Goal: Information Seeking & Learning: Understand process/instructions

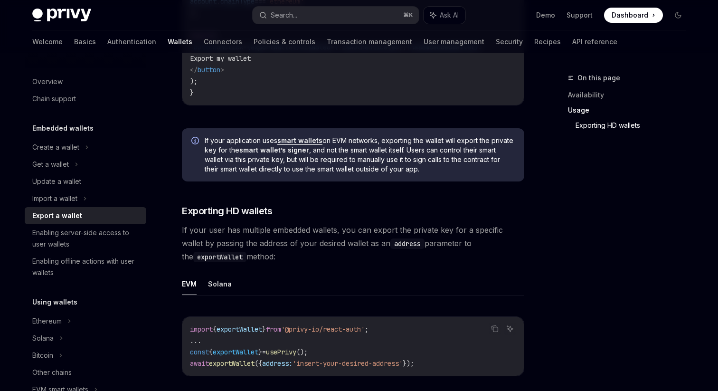
scroll to position [987, 0]
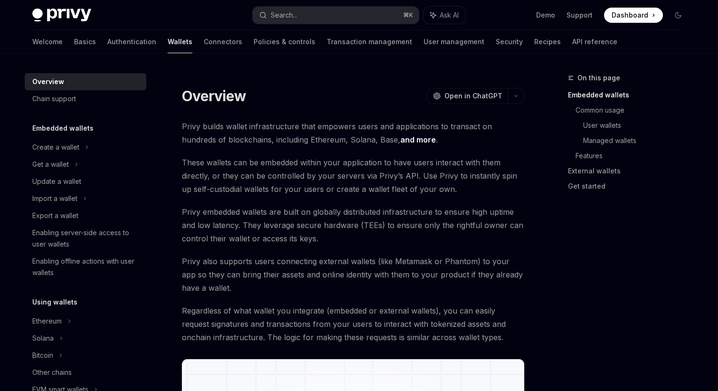
scroll to position [681, 0]
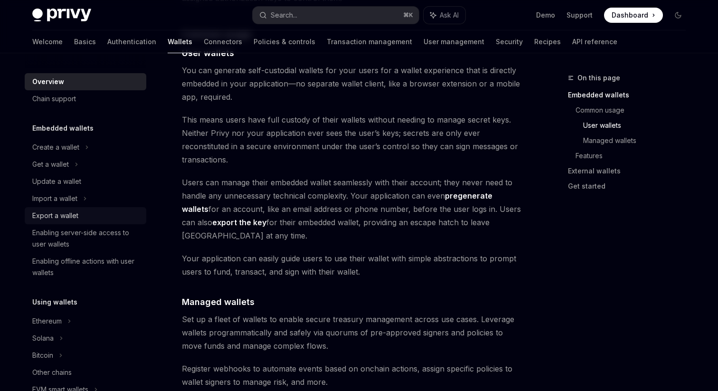
click at [68, 214] on div "Export a wallet" at bounding box center [55, 215] width 46 height 11
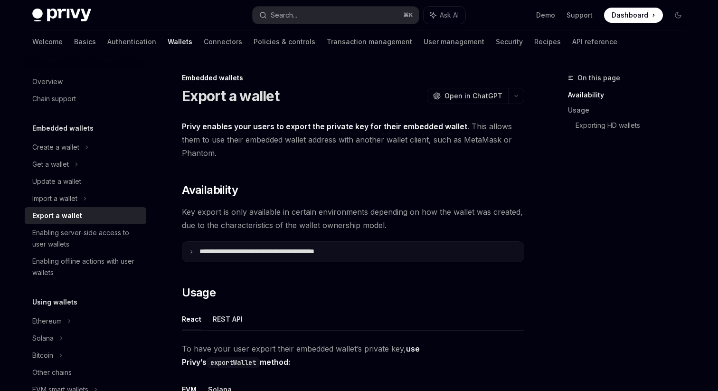
click at [210, 248] on p "**********" at bounding box center [277, 251] width 157 height 9
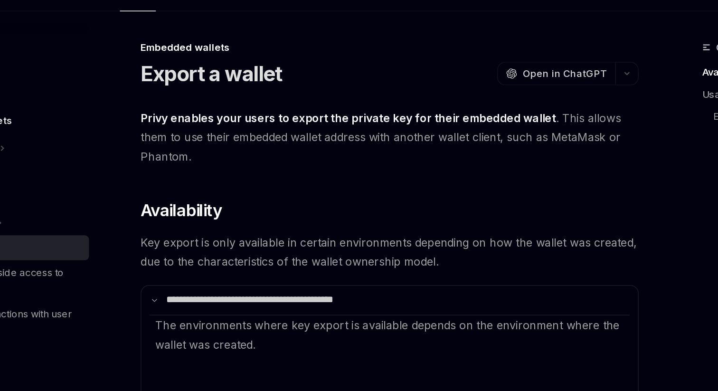
click at [284, 133] on span "Privy enables your users to export the private key for their embedded wallet . …" at bounding box center [353, 140] width 342 height 40
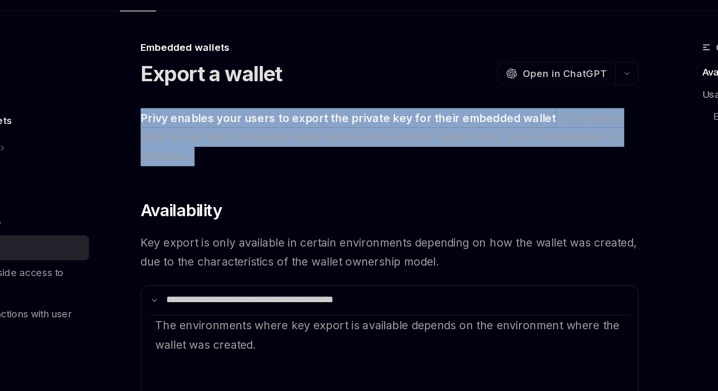
click at [277, 145] on span "Privy enables your users to export the private key for their embedded wallet . …" at bounding box center [353, 140] width 342 height 40
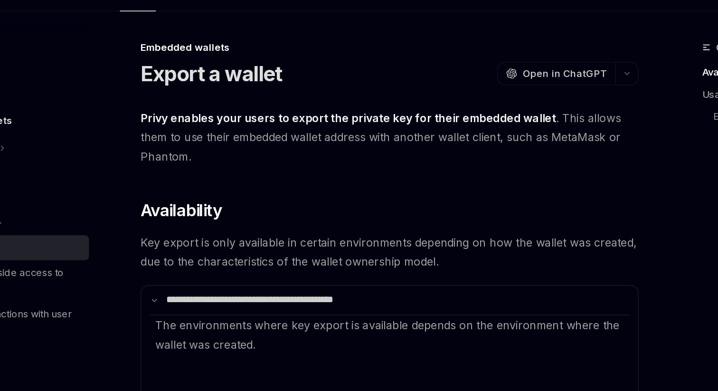
click at [277, 145] on span "Privy enables your users to export the private key for their embedded wallet . …" at bounding box center [353, 140] width 342 height 40
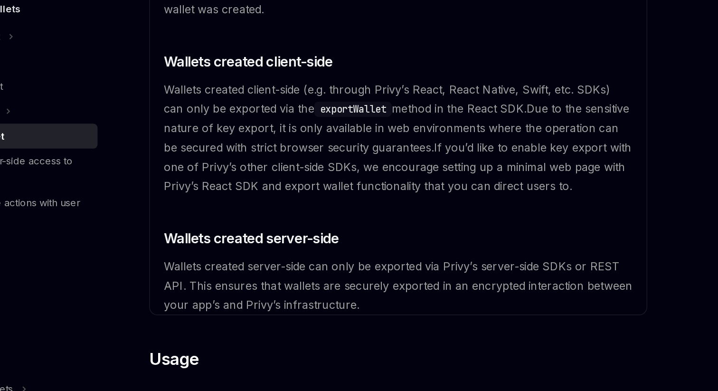
scroll to position [154, 0]
click at [276, 205] on span "Due to the sensitive nature of key export, it is only available in web environm…" at bounding box center [352, 209] width 320 height 36
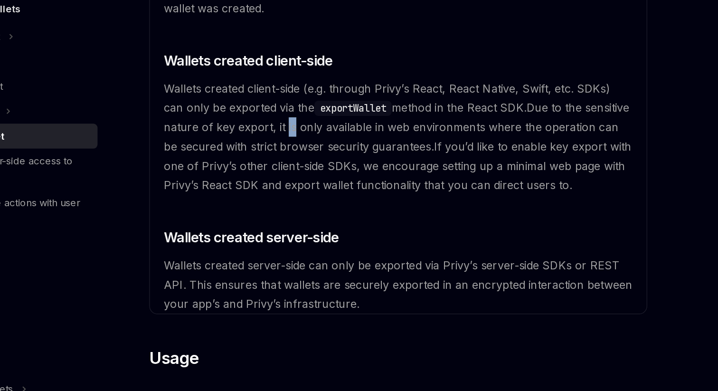
click at [276, 205] on span "Due to the sensitive nature of key export, it is only available in web environm…" at bounding box center [352, 209] width 320 height 36
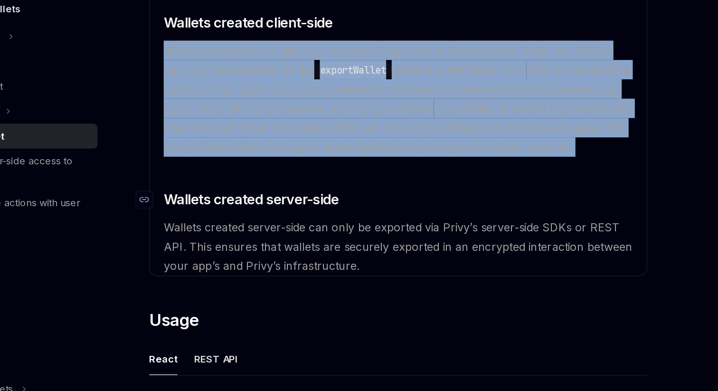
scroll to position [182, 0]
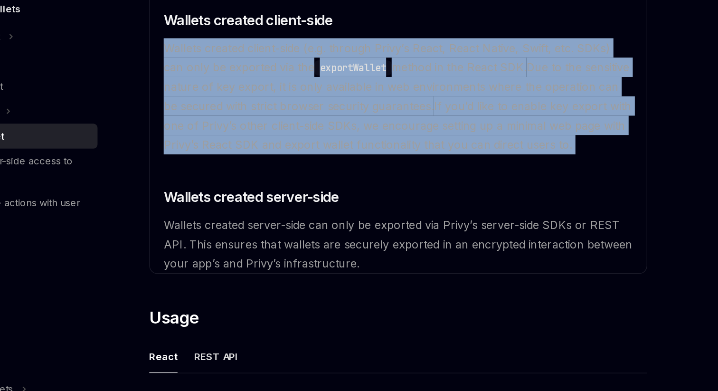
click at [279, 286] on span "Wallets created server-side can only be exported via Privy’s server-side SDKs o…" at bounding box center [353, 290] width 322 height 36
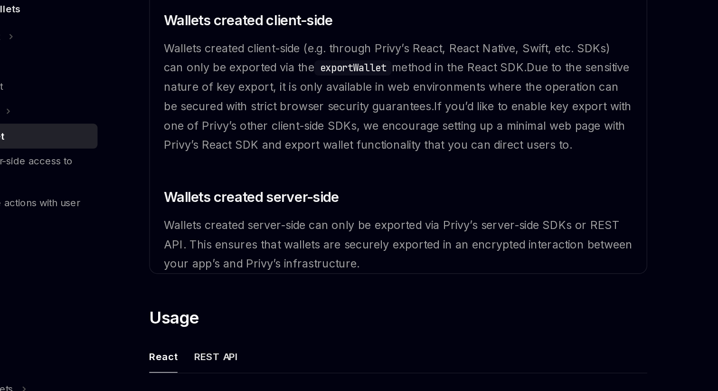
click at [279, 286] on span "Wallets created server-side can only be exported via Privy’s server-side SDKs o…" at bounding box center [353, 290] width 322 height 36
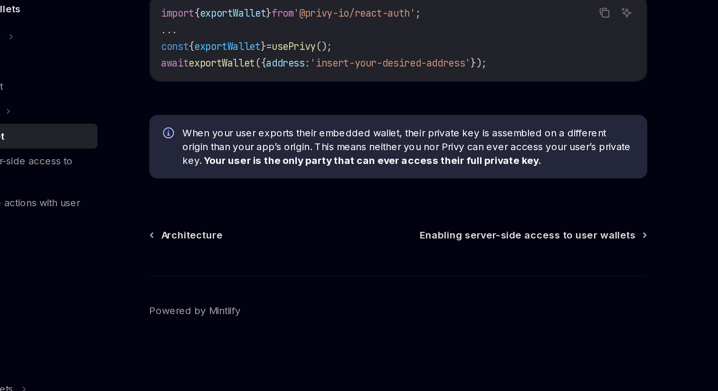
scroll to position [1214, 0]
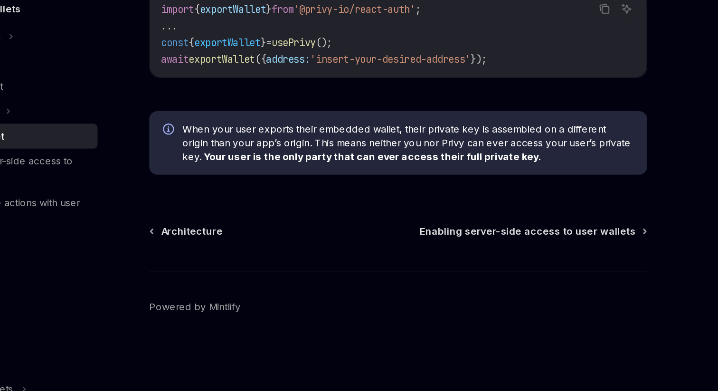
click at [399, 290] on div "Architecture Enabling server-side access to user wallets Powered by Mintlify" at bounding box center [353, 333] width 342 height 114
click at [404, 281] on span "Enabling server-side access to user wallets" at bounding box center [442, 280] width 148 height 9
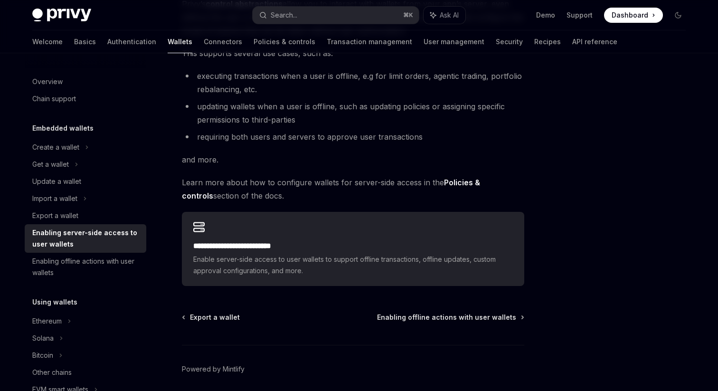
scroll to position [143, 0]
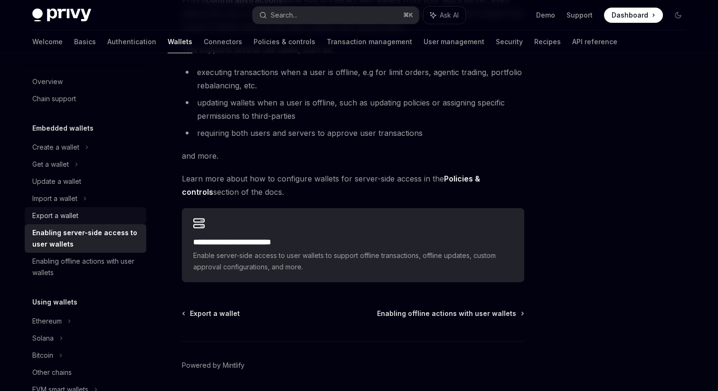
click at [66, 218] on div "Export a wallet" at bounding box center [55, 215] width 46 height 11
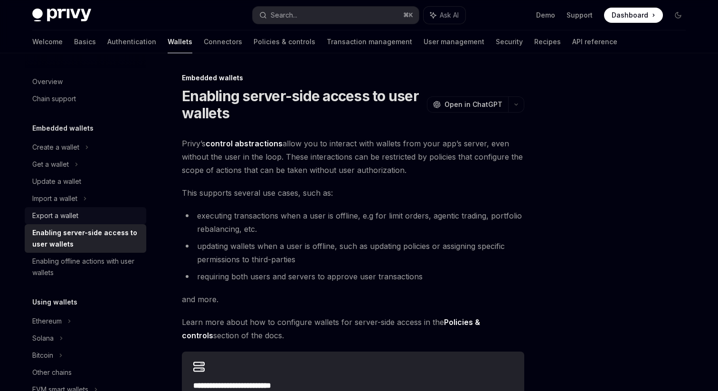
type textarea "*"
